Goal: Find specific page/section: Find specific page/section

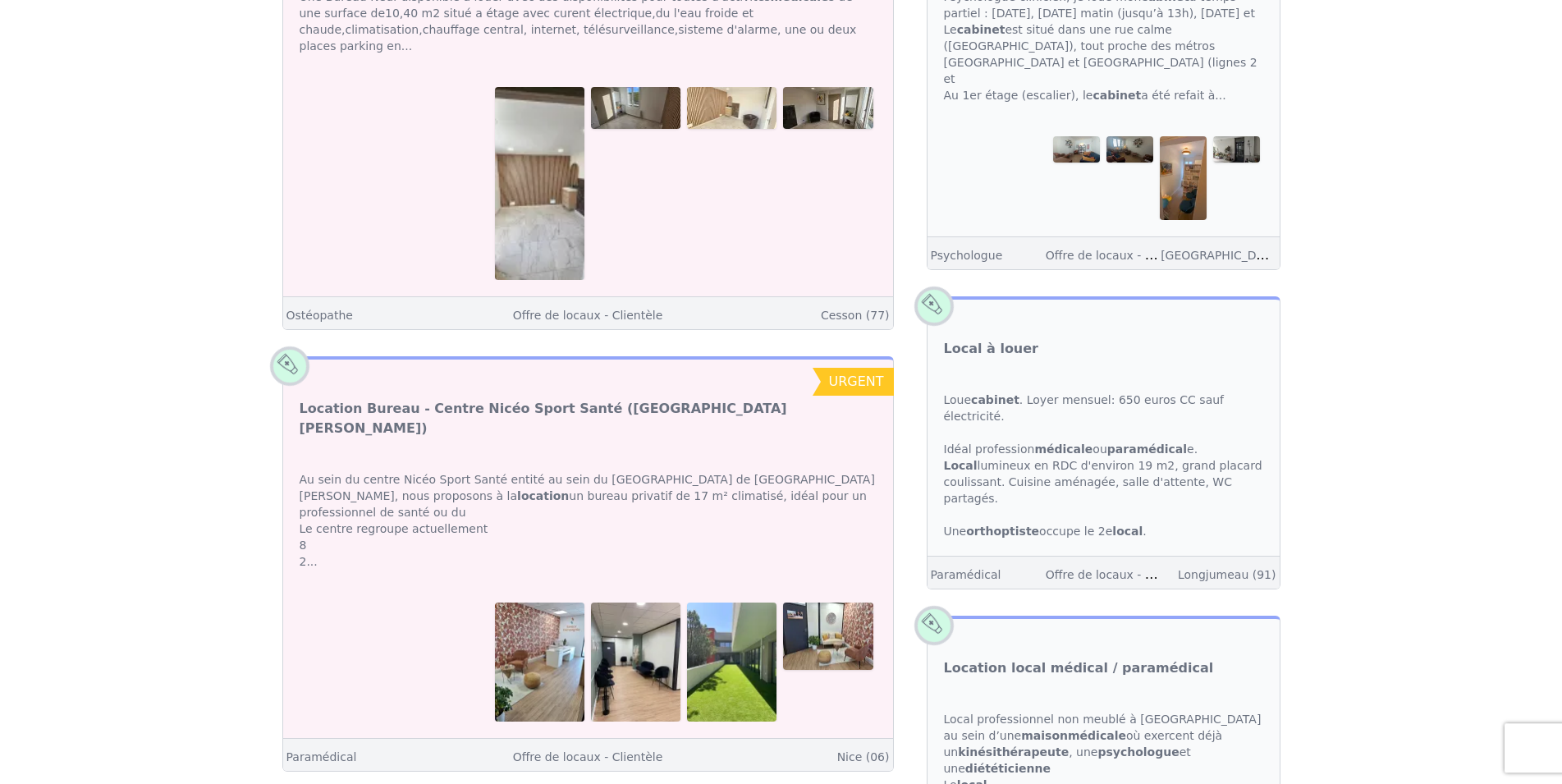
scroll to position [502, 0]
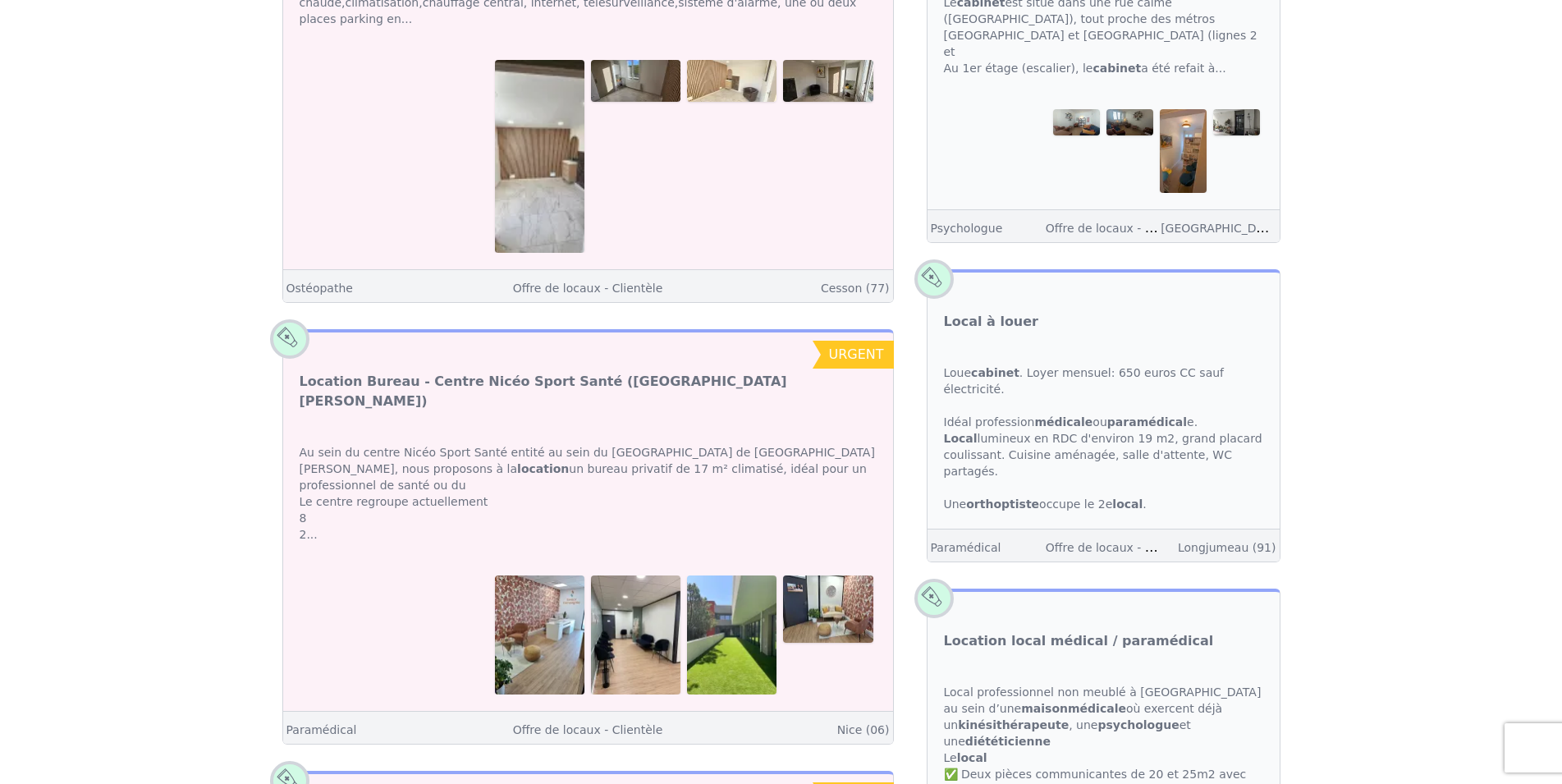
click at [536, 582] on img at bounding box center [540, 635] width 90 height 119
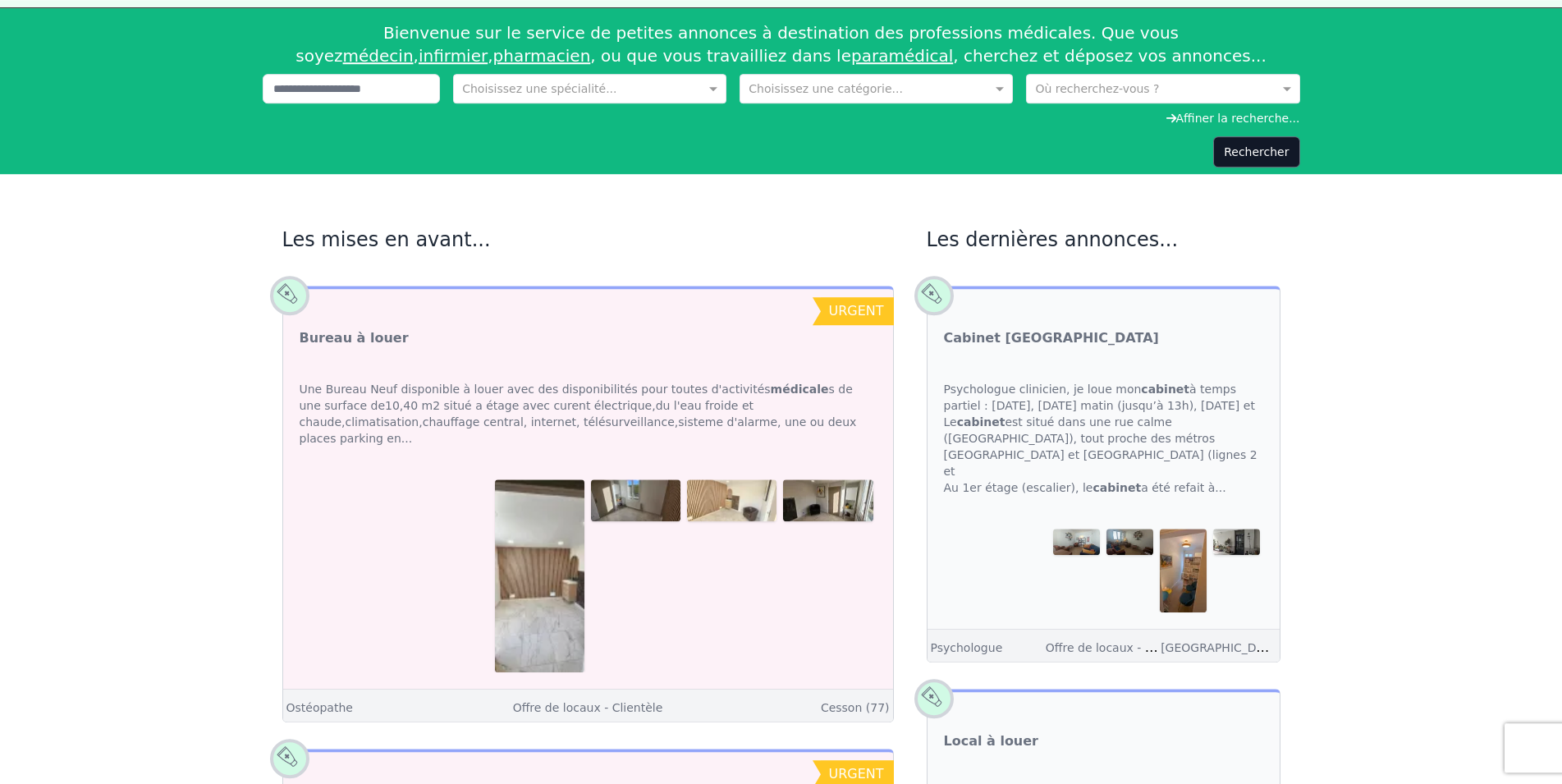
scroll to position [84, 0]
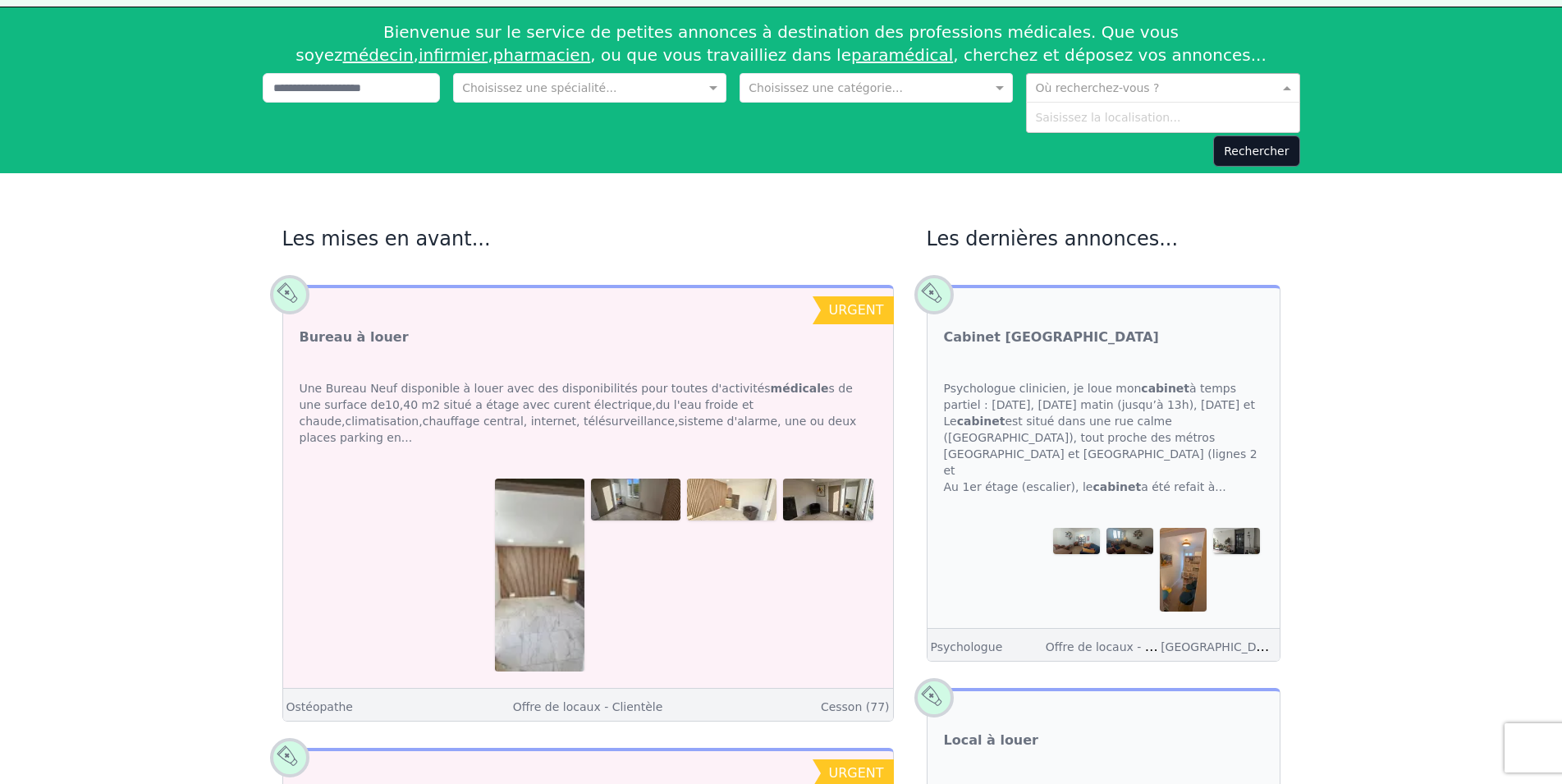
click at [1197, 85] on span at bounding box center [1289, 87] width 21 height 16
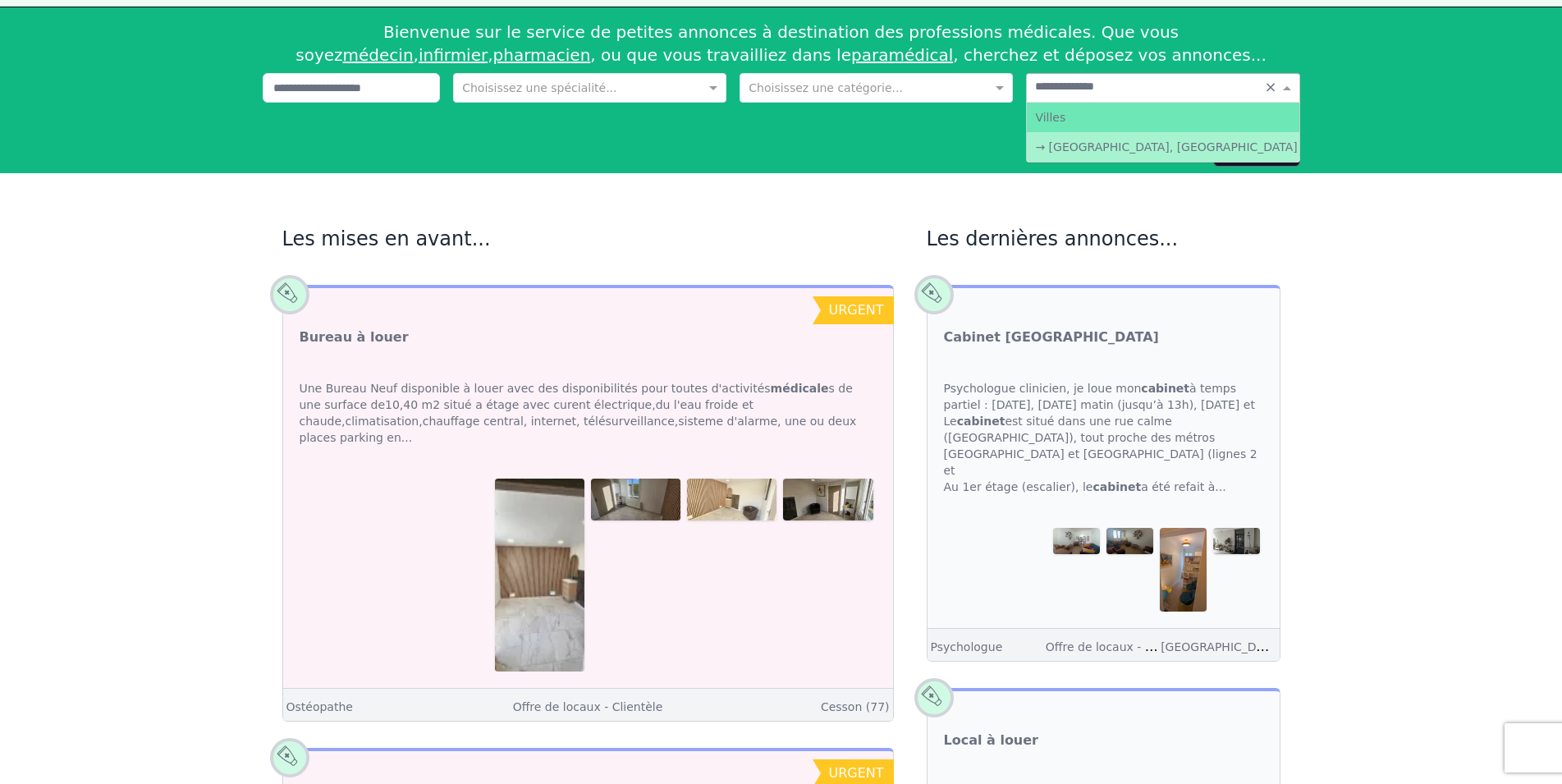
type input "**********"
click at [1062, 85] on input "**********" at bounding box center [1147, 86] width 223 height 16
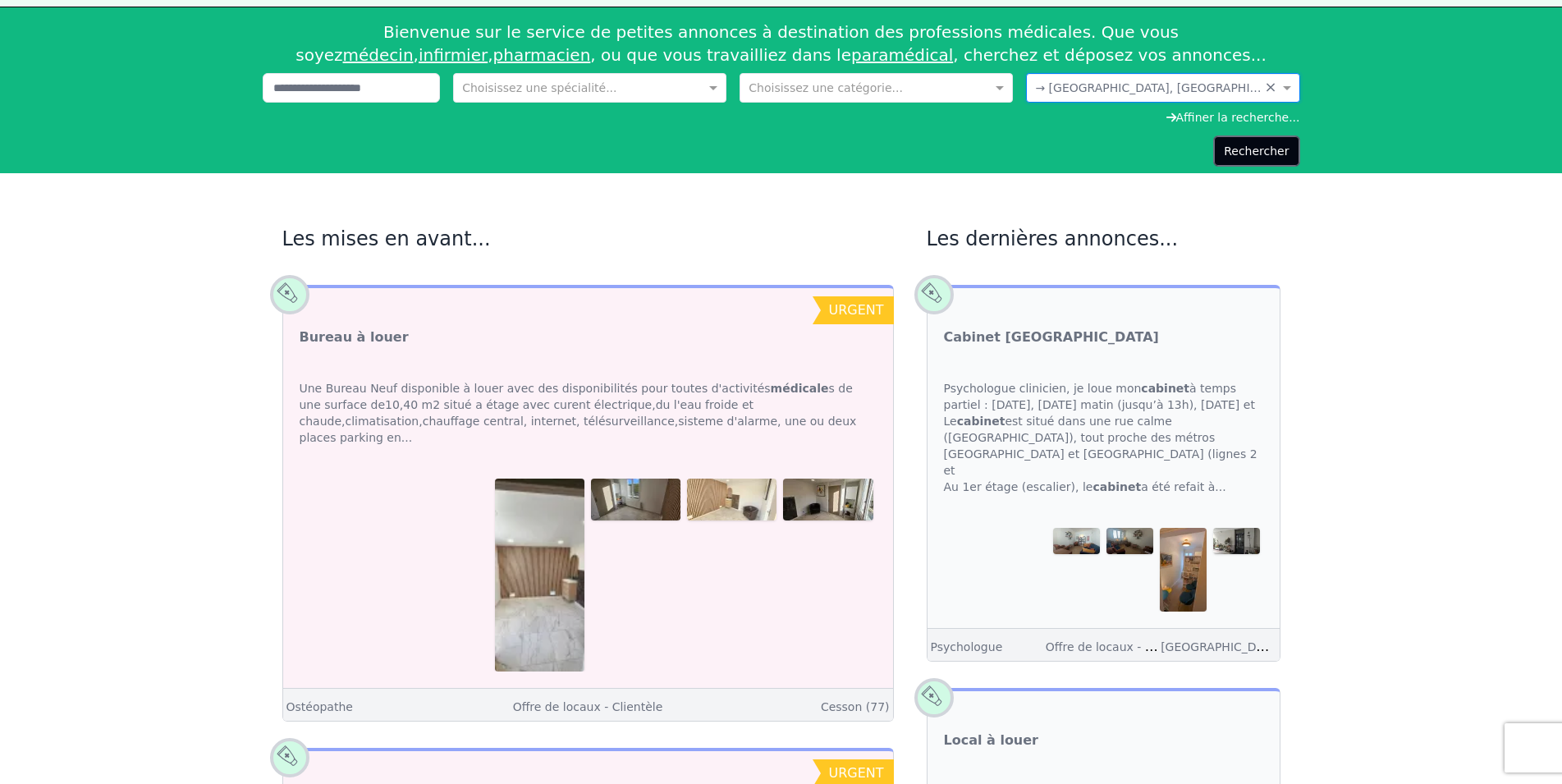
click at [1197, 151] on button "Rechercher" at bounding box center [1256, 151] width 86 height 31
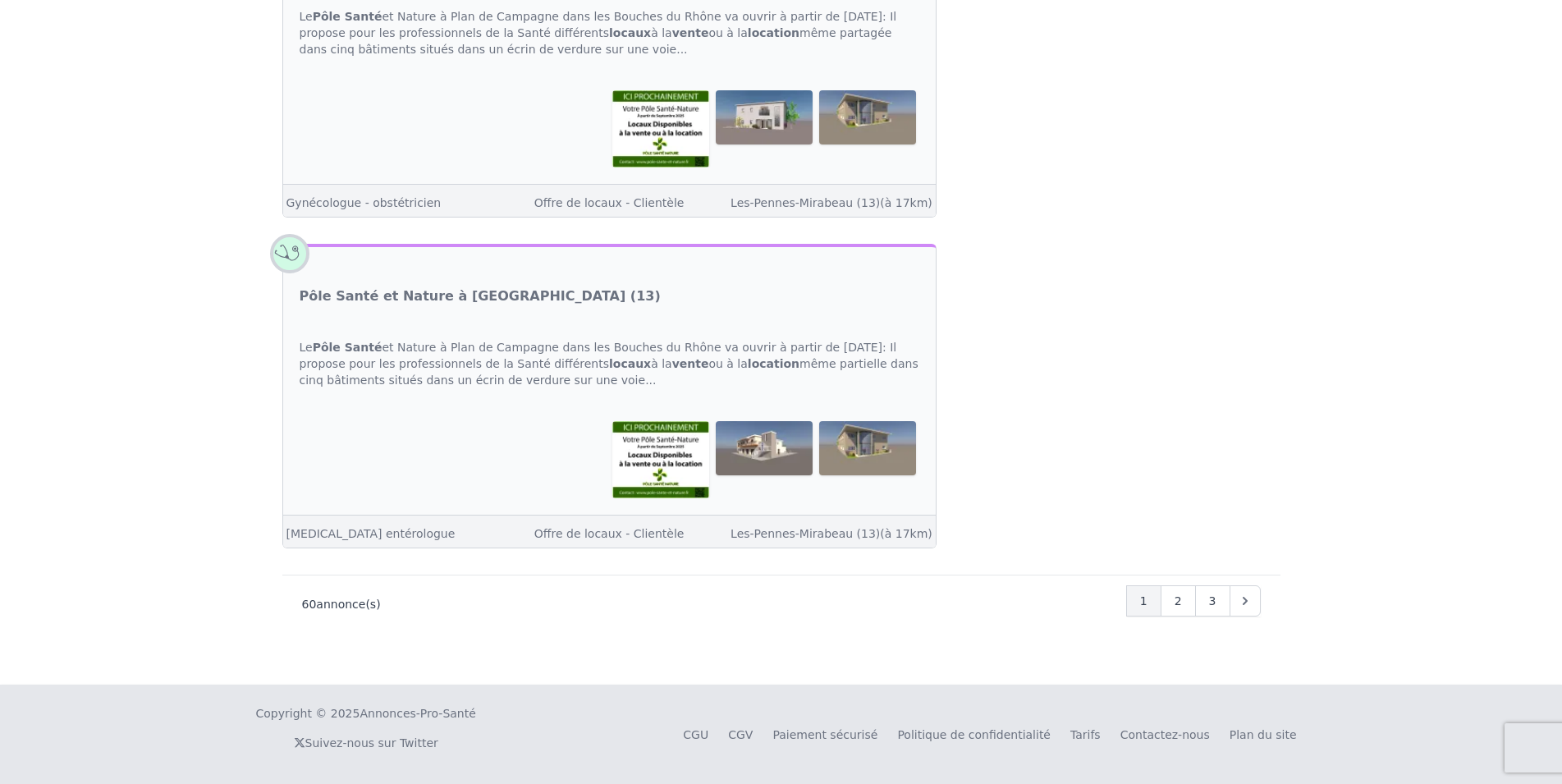
scroll to position [6101, 0]
click at [1182, 596] on div "2" at bounding box center [1178, 600] width 35 height 31
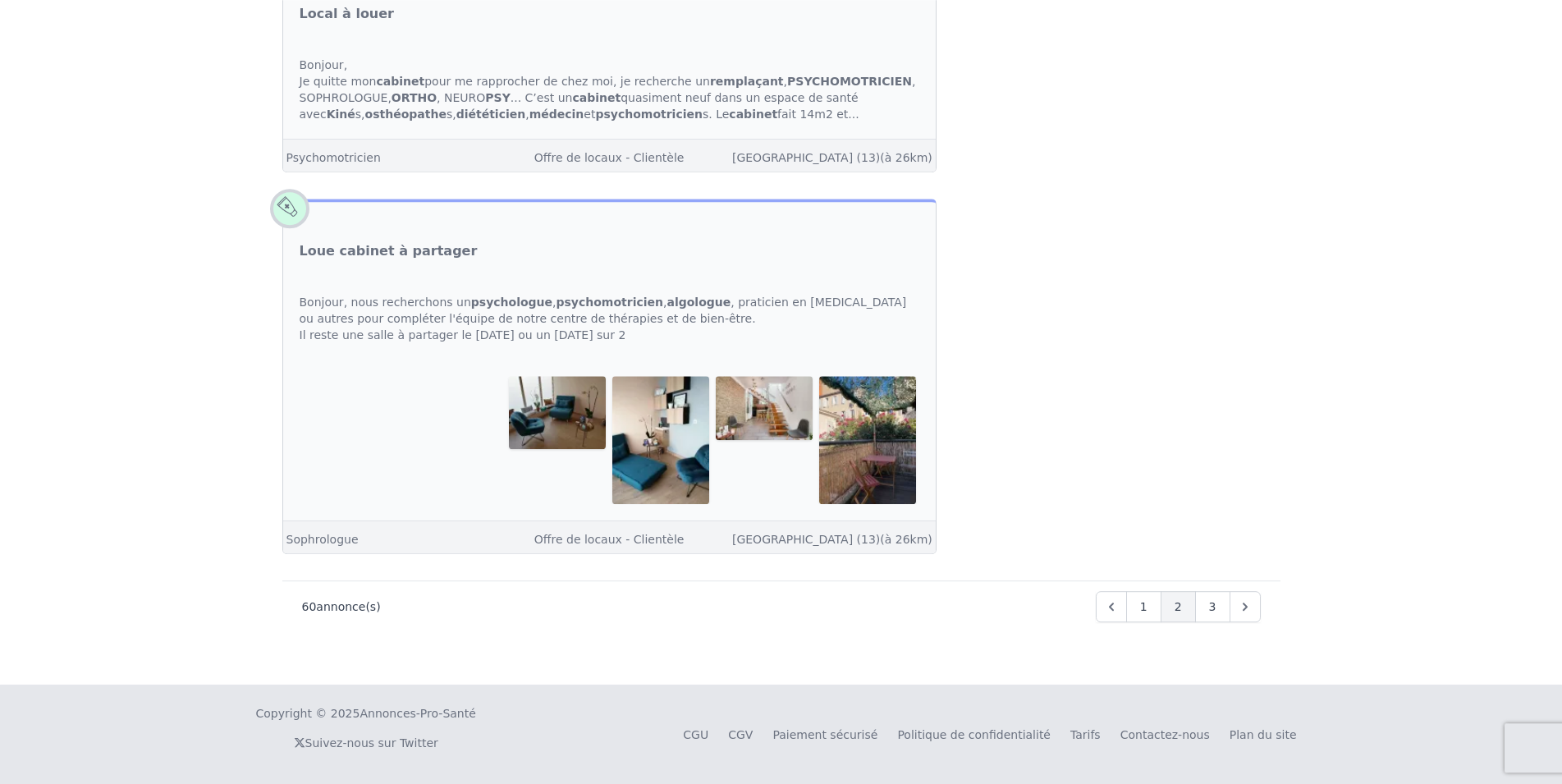
scroll to position [6164, 0]
click at [1197, 611] on span "3" at bounding box center [1213, 606] width 8 height 16
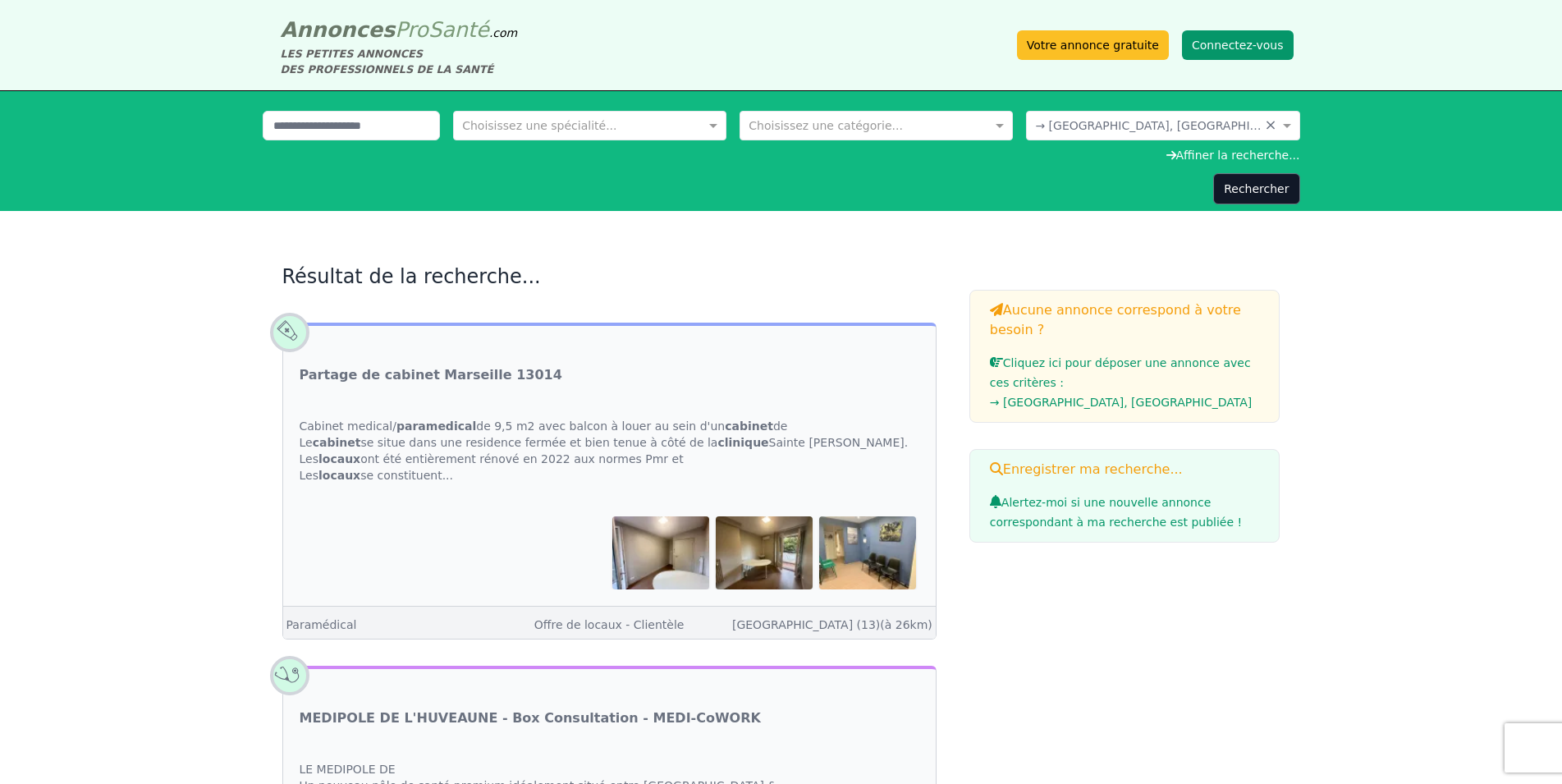
click at [1197, 38] on button "Connectez-vous" at bounding box center [1238, 44] width 111 height 29
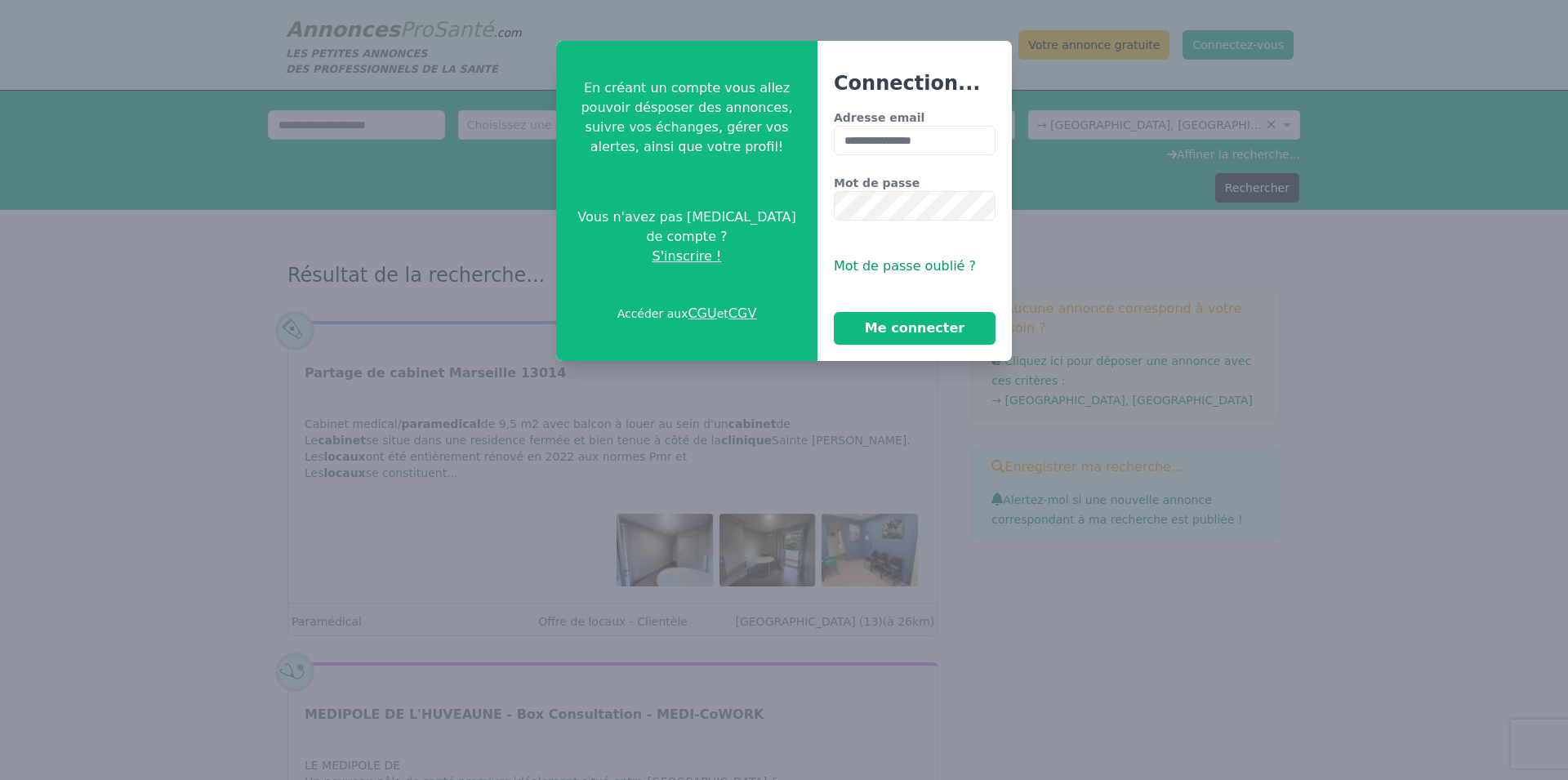
click at [1091, 273] on div at bounding box center [784, 390] width 1568 height 780
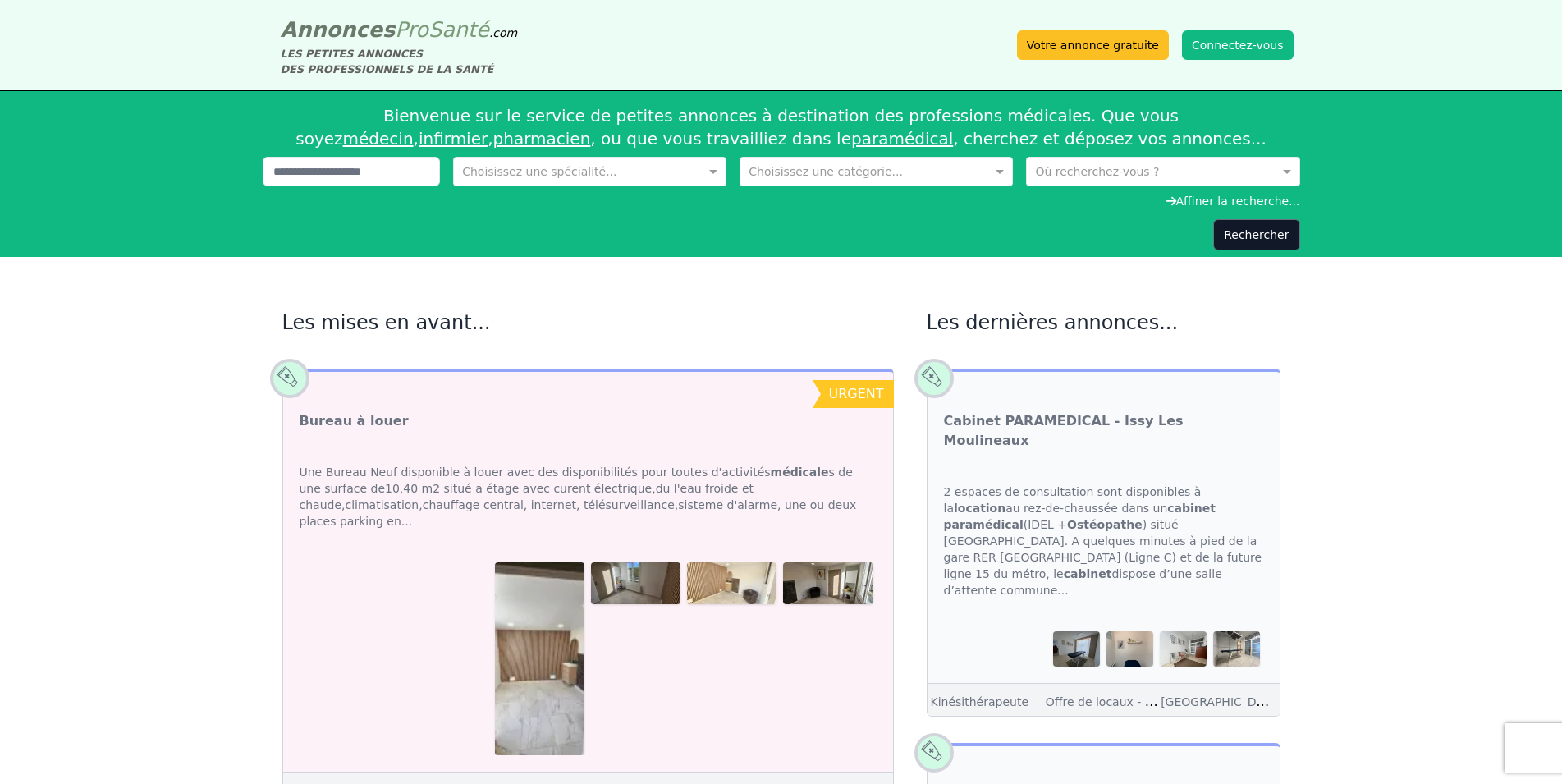
scroll to position [84, 0]
